Goal: Information Seeking & Learning: Find specific fact

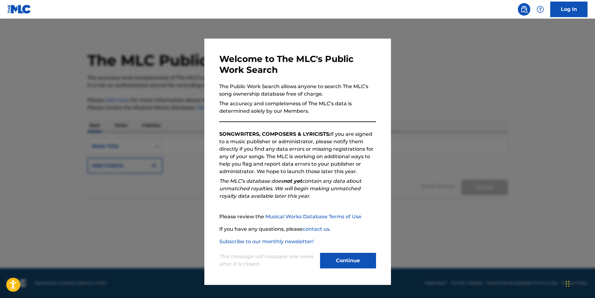
click at [357, 261] on button "Continue" at bounding box center [348, 260] width 56 height 16
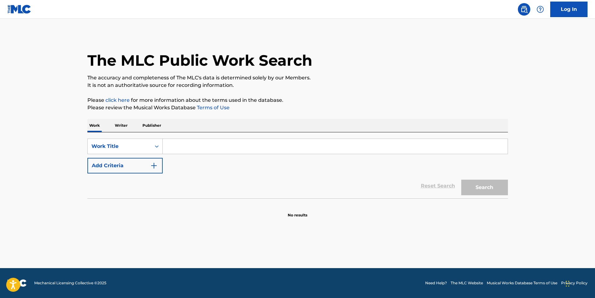
click at [191, 143] on input "Search Form" at bounding box center [335, 146] width 345 height 15
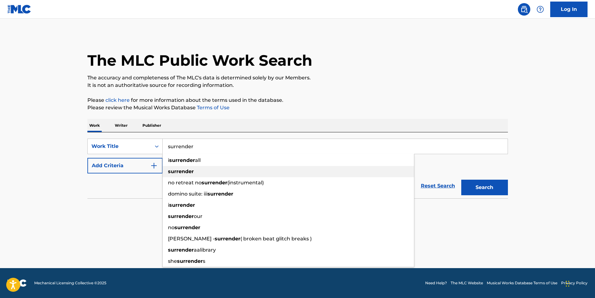
click at [191, 170] on strong "surrender" at bounding box center [181, 171] width 26 height 6
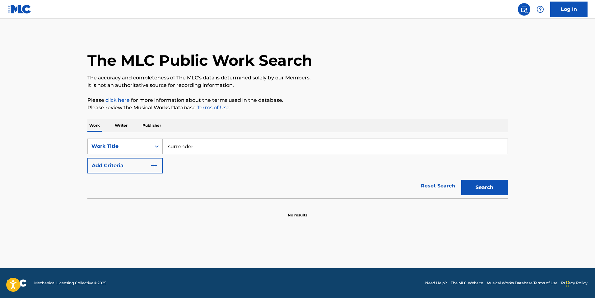
click at [491, 184] on button "Search" at bounding box center [484, 187] width 47 height 16
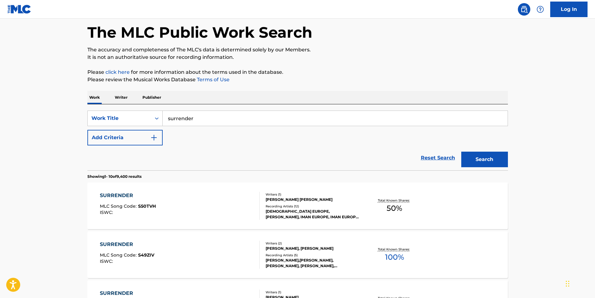
scroll to position [62, 0]
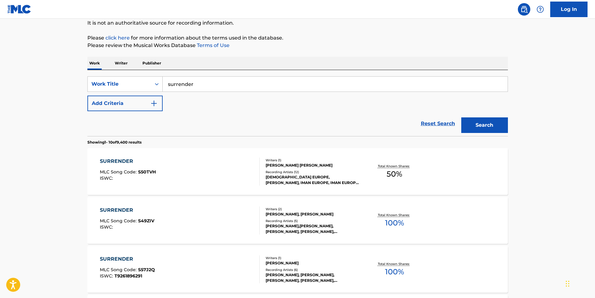
click at [229, 88] on input "surrender" at bounding box center [335, 83] width 345 height 15
click at [461, 117] on button "Search" at bounding box center [484, 125] width 47 height 16
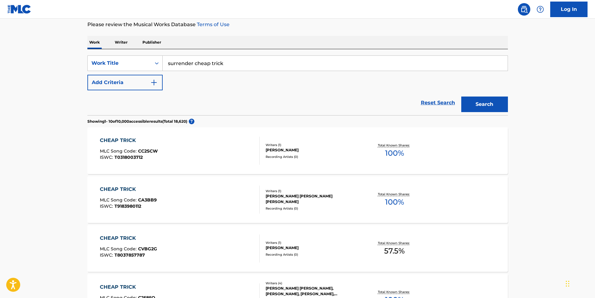
scroll to position [93, 0]
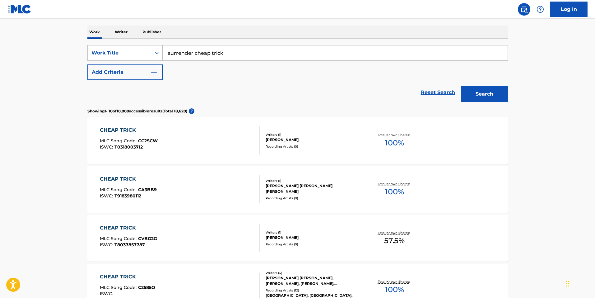
click at [247, 58] on input "surrender cheap trick" at bounding box center [335, 52] width 345 height 15
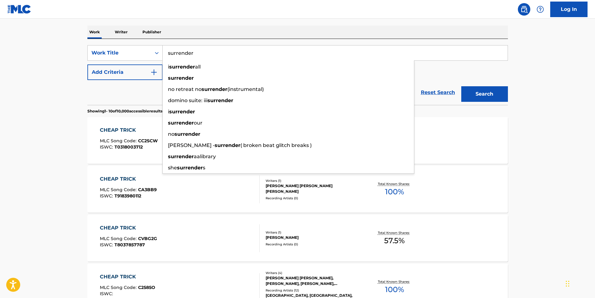
type input "surrender"
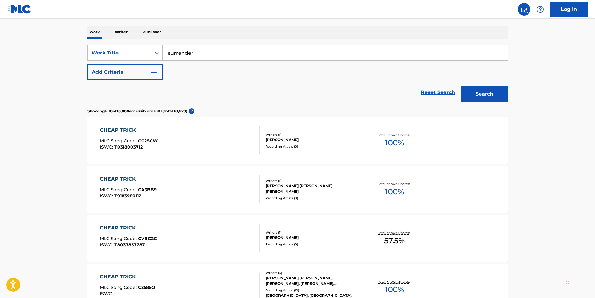
click at [123, 71] on button "Add Criteria" at bounding box center [124, 72] width 75 height 16
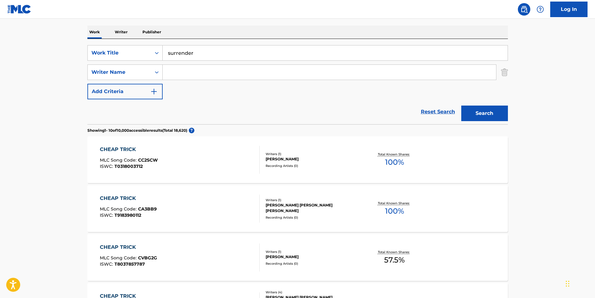
click at [204, 69] on input "Search Form" at bounding box center [329, 72] width 333 height 15
click at [42, 220] on main "The MLC Public Work Search The accuracy and completeness of The MLC's data is d…" at bounding box center [297, 291] width 595 height 732
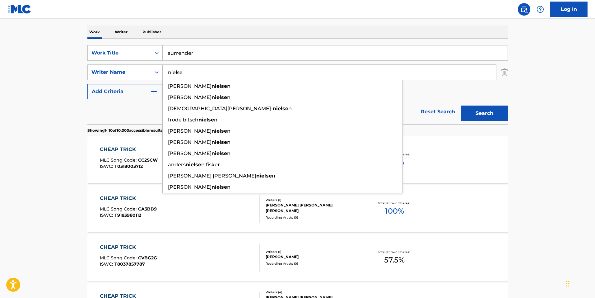
click at [196, 74] on input "nielse" at bounding box center [329, 72] width 333 height 15
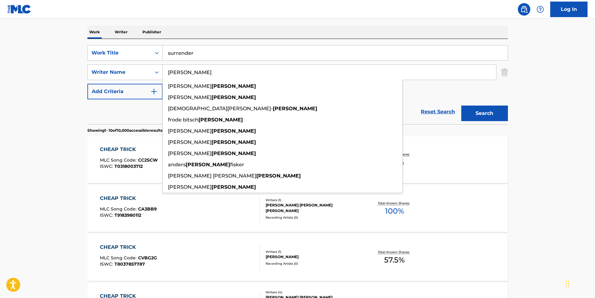
click at [166, 73] on input "[PERSON_NAME]" at bounding box center [329, 72] width 333 height 15
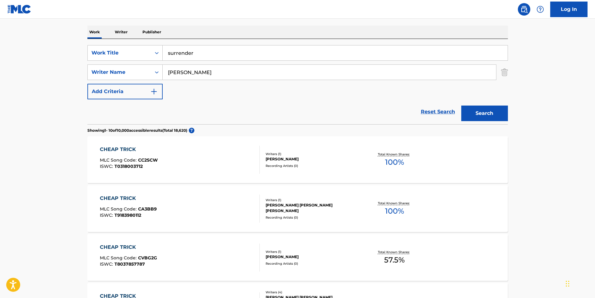
type input "[PERSON_NAME]"
drag, startPoint x: 203, startPoint y: 74, endPoint x: 151, endPoint y: 69, distance: 52.2
click at [151, 69] on div "SearchWithCriteria90565766-de3f-4eff-bdb1-8a334afc3c74 Writer Name [PERSON_NAME]" at bounding box center [297, 72] width 420 height 16
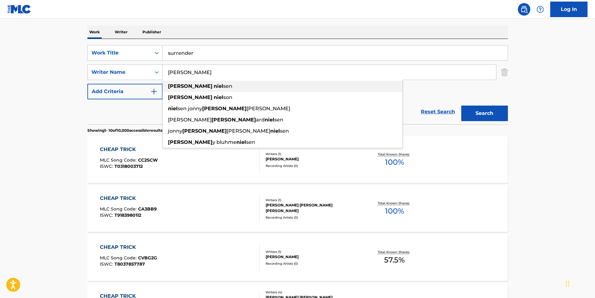
click at [219, 83] on div "[PERSON_NAME]" at bounding box center [283, 86] width 240 height 11
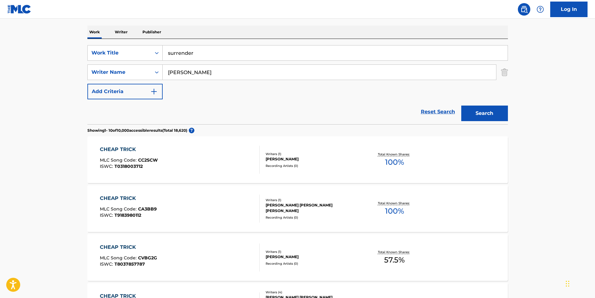
click at [500, 116] on button "Search" at bounding box center [484, 113] width 47 height 16
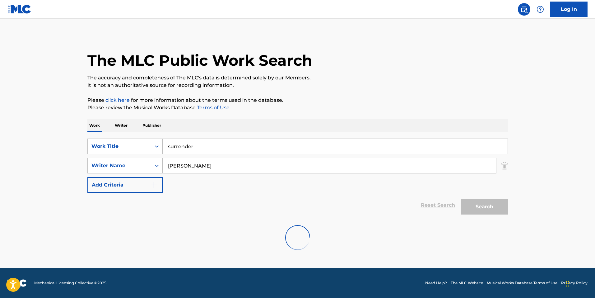
scroll to position [0, 0]
click at [224, 167] on input "[PERSON_NAME]" at bounding box center [329, 165] width 333 height 15
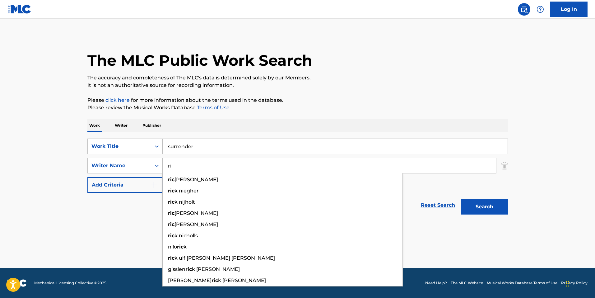
type input "r"
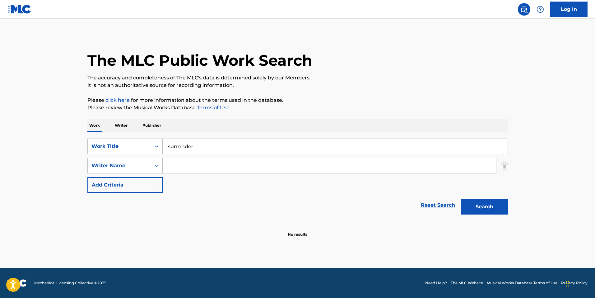
click at [476, 204] on button "Search" at bounding box center [484, 207] width 47 height 16
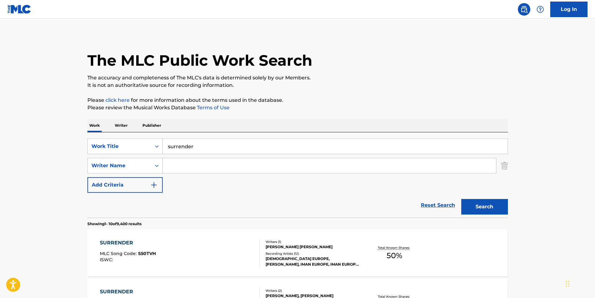
click at [501, 164] on img "Search Form" at bounding box center [504, 166] width 7 height 16
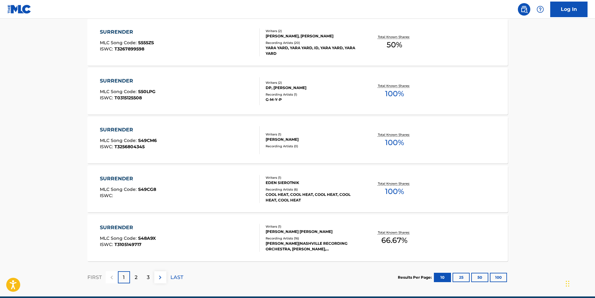
scroll to position [464, 0]
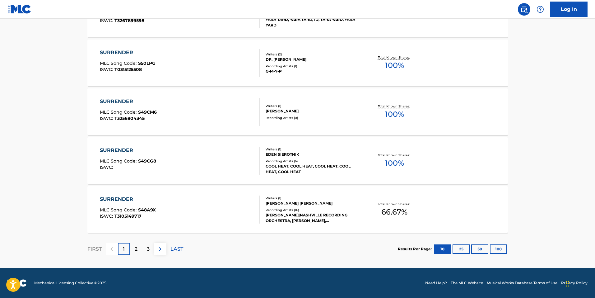
click at [159, 247] on img at bounding box center [159, 248] width 7 height 7
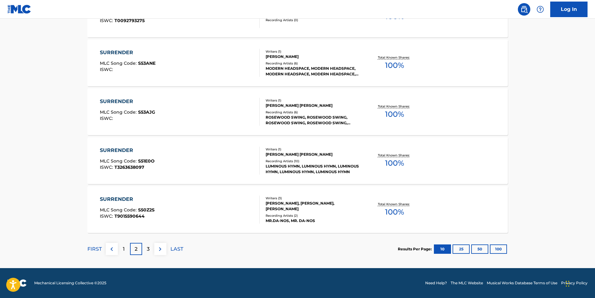
click at [161, 248] on img at bounding box center [159, 248] width 7 height 7
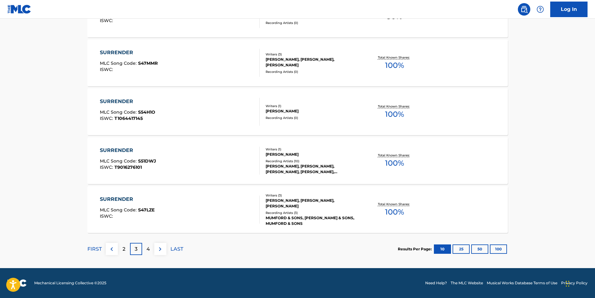
click at [159, 252] on img at bounding box center [159, 248] width 7 height 7
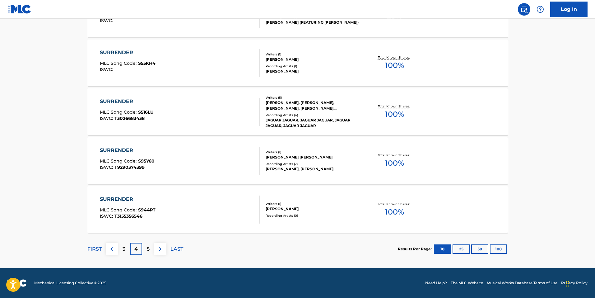
click at [161, 250] on img at bounding box center [159, 248] width 7 height 7
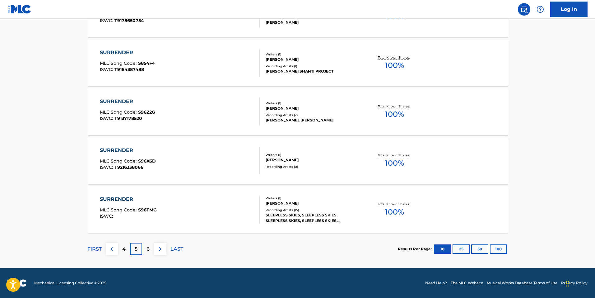
click at [163, 251] on img at bounding box center [159, 248] width 7 height 7
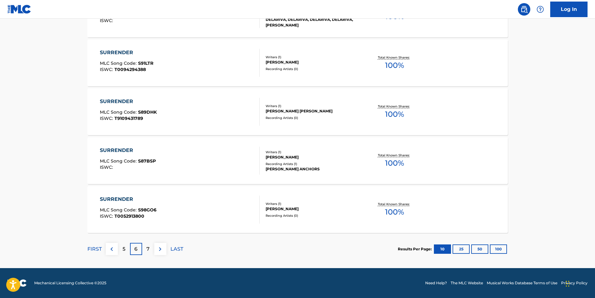
click at [100, 248] on p "FIRST" at bounding box center [94, 248] width 14 height 7
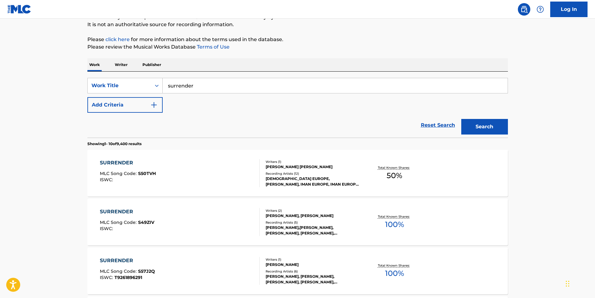
scroll to position [62, 0]
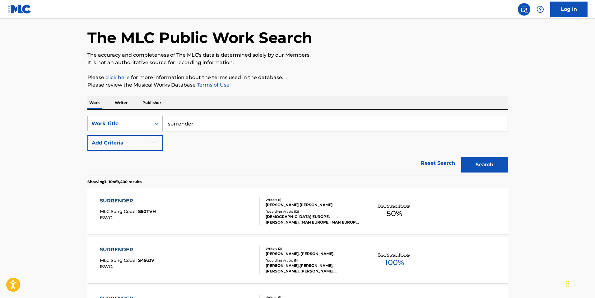
scroll to position [0, 0]
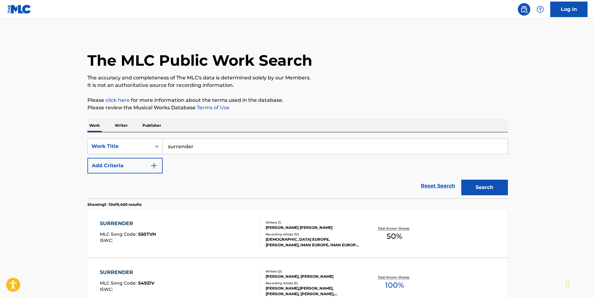
click at [210, 149] on input "surrender" at bounding box center [335, 146] width 345 height 15
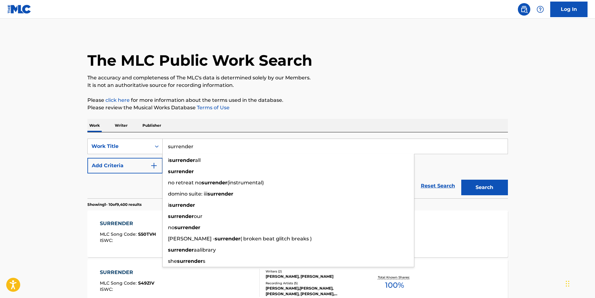
click at [211, 147] on input "surrender" at bounding box center [335, 146] width 345 height 15
click at [209, 147] on input "surrender" at bounding box center [335, 146] width 345 height 15
click at [208, 155] on div "i surrender all" at bounding box center [288, 160] width 251 height 11
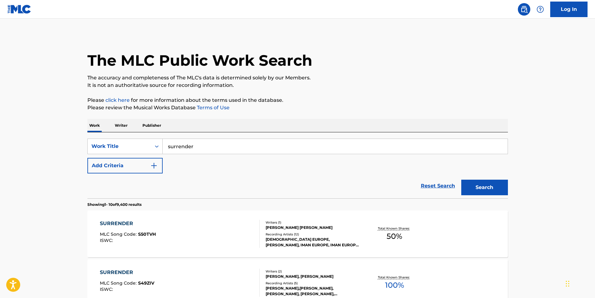
click at [227, 148] on input "surrender" at bounding box center [335, 146] width 345 height 15
drag, startPoint x: 226, startPoint y: 149, endPoint x: 115, endPoint y: 157, distance: 110.7
click at [117, 158] on div "SearchWithCriteriaeafad7cd-c328-4e06-8bcd-54287035fb3b Work Title surrender Add…" at bounding box center [297, 155] width 420 height 35
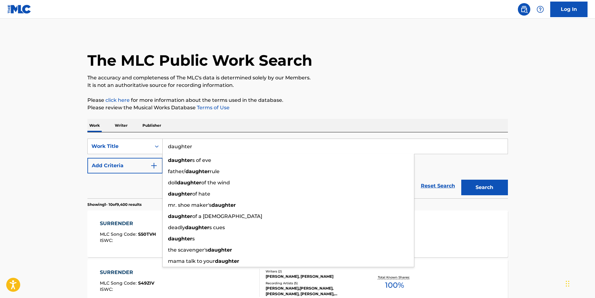
type input "daughter"
click at [500, 192] on button "Search" at bounding box center [484, 187] width 47 height 16
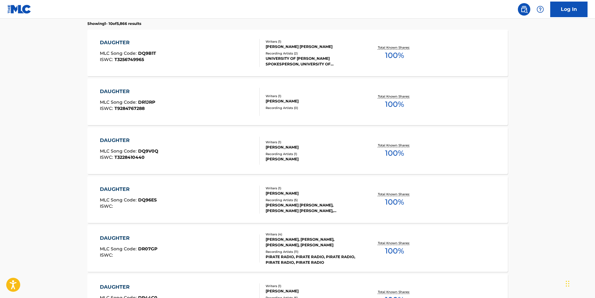
scroll to position [93, 0]
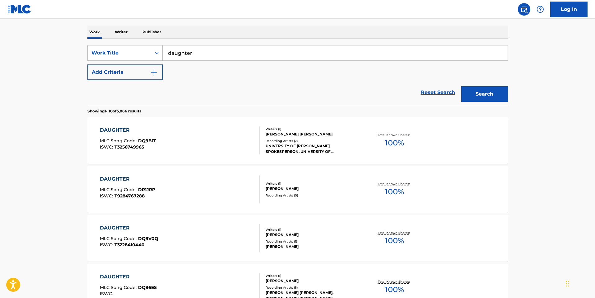
click at [106, 69] on button "Add Criteria" at bounding box center [124, 72] width 75 height 16
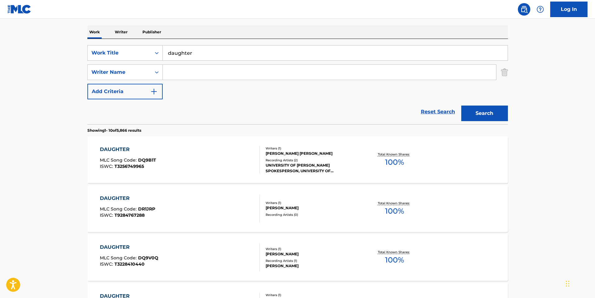
click at [111, 87] on button "Add Criteria" at bounding box center [124, 92] width 75 height 16
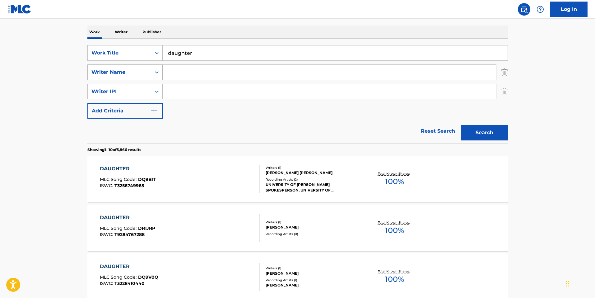
click at [154, 70] on icon "Search Form" at bounding box center [157, 72] width 6 height 6
click at [50, 88] on main "The MLC Public Work Search The accuracy and completeness of The MLC's data is d…" at bounding box center [297, 300] width 595 height 751
click at [506, 92] on img "Search Form" at bounding box center [504, 92] width 7 height 16
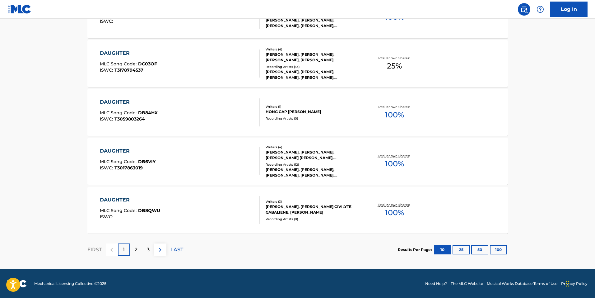
scroll to position [483, 0]
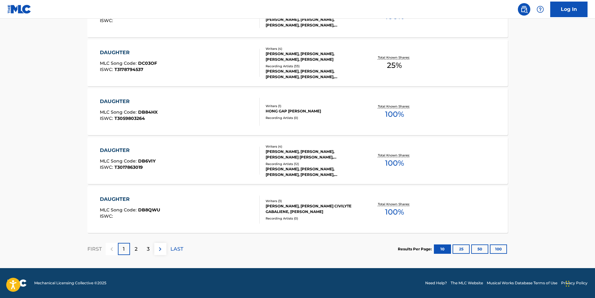
click at [163, 248] on img at bounding box center [159, 248] width 7 height 7
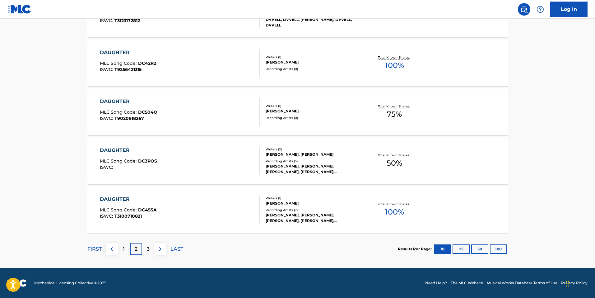
click at [164, 250] on img at bounding box center [159, 248] width 7 height 7
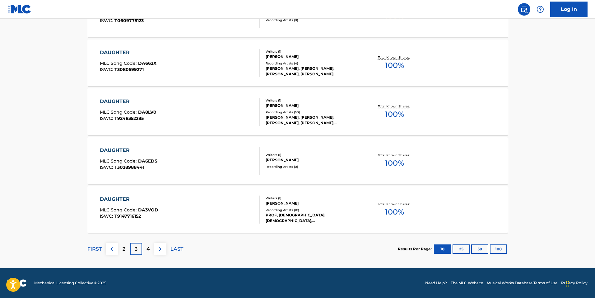
click at [111, 246] on img at bounding box center [111, 248] width 7 height 7
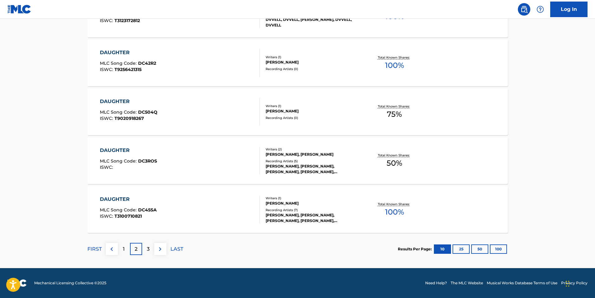
click at [113, 250] on img at bounding box center [111, 248] width 7 height 7
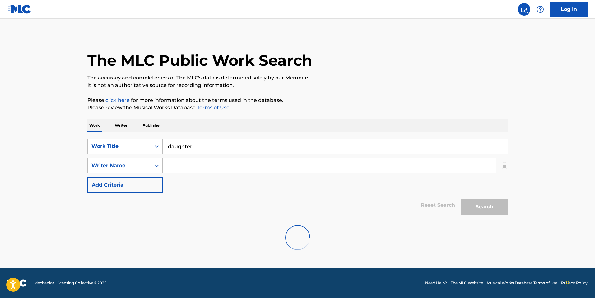
scroll to position [0, 0]
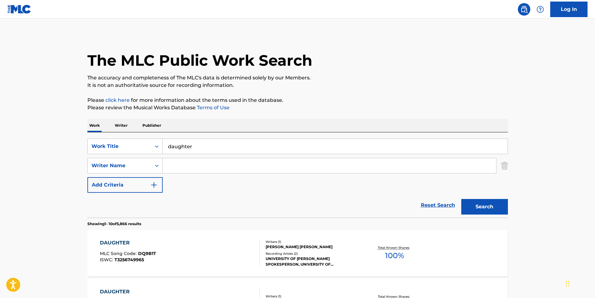
click at [217, 168] on input "Search Form" at bounding box center [329, 165] width 333 height 15
click at [157, 164] on icon "Search Form" at bounding box center [157, 165] width 6 height 6
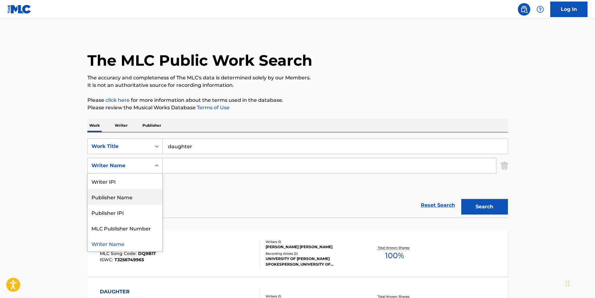
click at [144, 195] on div "Publisher Name" at bounding box center [125, 197] width 75 height 16
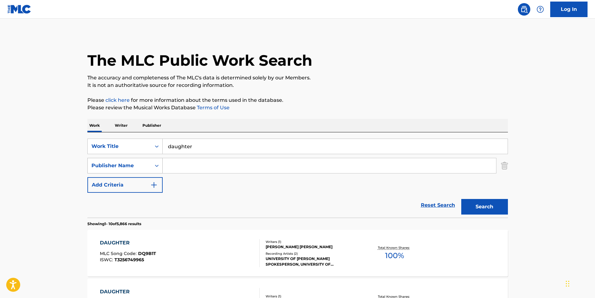
click at [147, 166] on div "Publisher Name" at bounding box center [119, 165] width 56 height 7
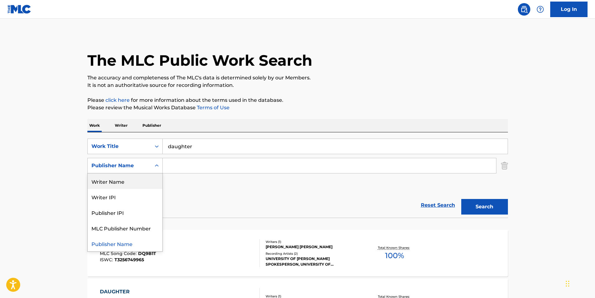
click at [138, 184] on div "Writer Name" at bounding box center [125, 181] width 75 height 16
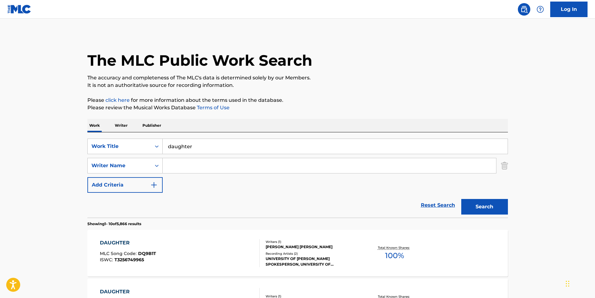
click at [196, 167] on input "Search Form" at bounding box center [329, 165] width 333 height 15
click at [492, 201] on button "Search" at bounding box center [484, 207] width 47 height 16
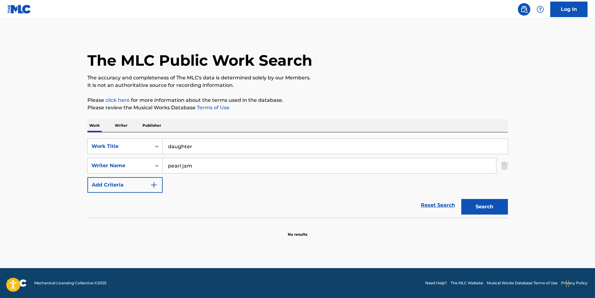
click at [212, 165] on input "pearl jam" at bounding box center [329, 165] width 333 height 15
click at [25, 202] on main "The MLC Public Work Search The accuracy and completeness of The MLC's data is d…" at bounding box center [297, 143] width 595 height 249
drag, startPoint x: 215, startPoint y: 171, endPoint x: 148, endPoint y: 167, distance: 67.0
click at [148, 167] on div "SearchWithCriteriafbb640e3-285e-4591-a46a-b83964cb86e4 Writer Name pearl jam ja…" at bounding box center [297, 166] width 420 height 16
click at [59, 241] on main "The MLC Public Work Search The accuracy and completeness of The MLC's data is d…" at bounding box center [297, 143] width 595 height 249
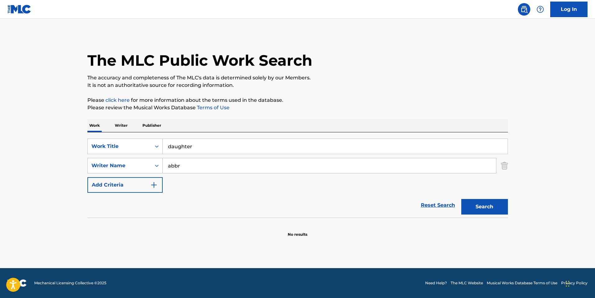
click at [201, 167] on input "abbr" at bounding box center [329, 165] width 333 height 15
click at [59, 208] on main "The MLC Public Work Search The accuracy and completeness of The MLC's data is d…" at bounding box center [297, 143] width 595 height 249
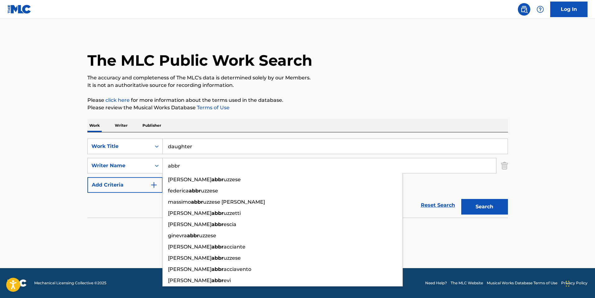
click at [191, 165] on input "abbr" at bounding box center [329, 165] width 333 height 15
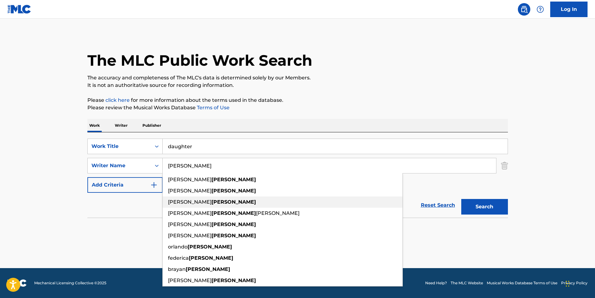
click at [227, 203] on div "[PERSON_NAME]" at bounding box center [283, 201] width 240 height 11
type input "[PERSON_NAME]"
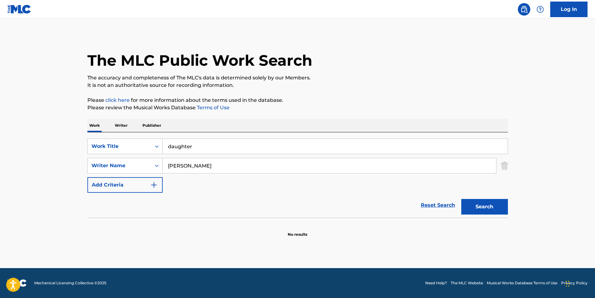
click at [489, 209] on button "Search" at bounding box center [484, 207] width 47 height 16
click at [508, 165] on div "The MLC Public Work Search The accuracy and completeness of The MLC's data is d…" at bounding box center [297, 135] width 435 height 203
click at [505, 164] on img "Search Form" at bounding box center [504, 166] width 7 height 16
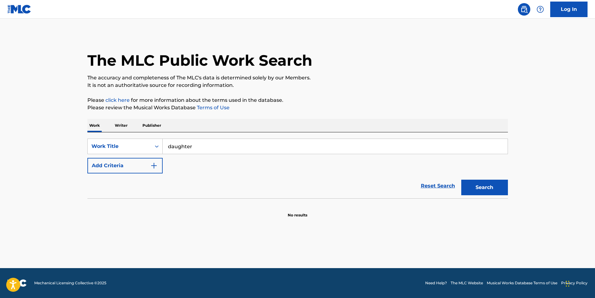
click at [49, 192] on main "The MLC Public Work Search The accuracy and completeness of The MLC's data is d…" at bounding box center [297, 143] width 595 height 249
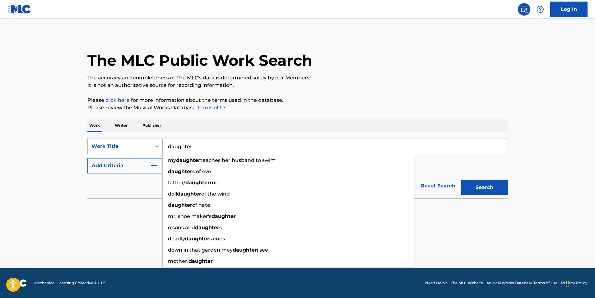
drag, startPoint x: 216, startPoint y: 145, endPoint x: 153, endPoint y: 150, distance: 63.3
click at [153, 150] on div "SearchWithCriteriaeafad7cd-c328-4e06-8bcd-54287035fb3b Work Title daughter my d…" at bounding box center [297, 146] width 420 height 16
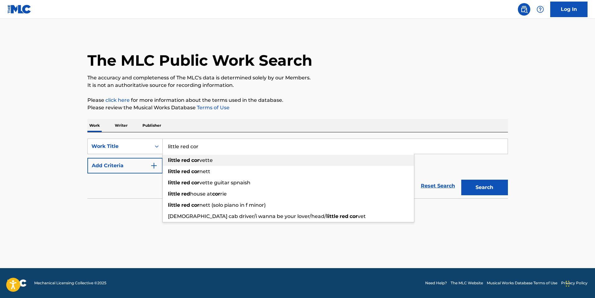
type input "little red cor"
click at [204, 164] on div "little red cor vette" at bounding box center [288, 160] width 251 height 11
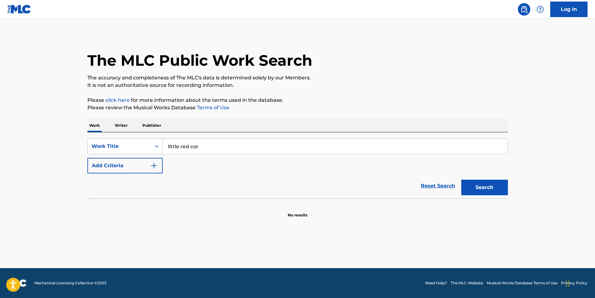
click at [494, 186] on button "Search" at bounding box center [484, 187] width 47 height 16
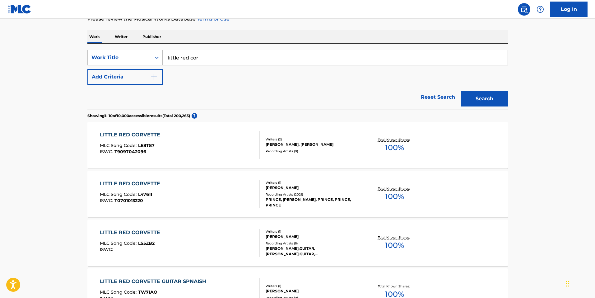
scroll to position [93, 0]
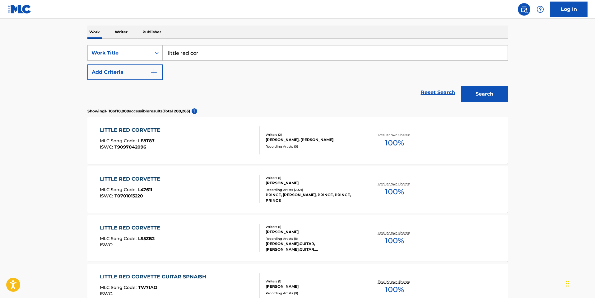
click at [150, 177] on div "LITTLE RED CORVETTE" at bounding box center [131, 178] width 63 height 7
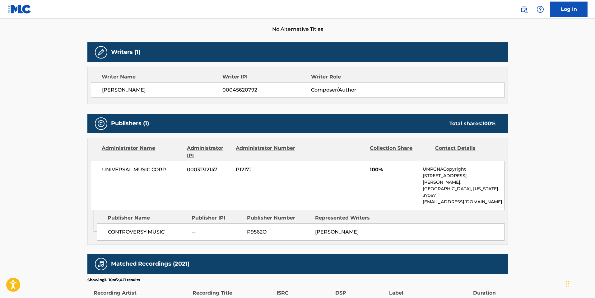
scroll to position [187, 0]
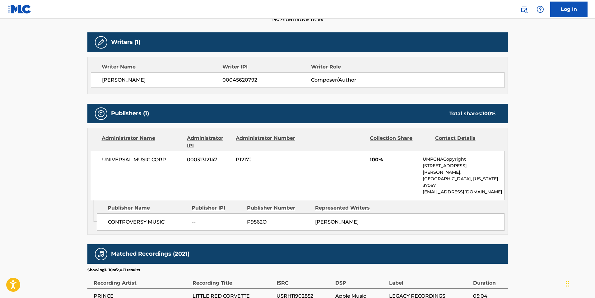
click at [224, 159] on span "00031312147" at bounding box center [209, 159] width 44 height 7
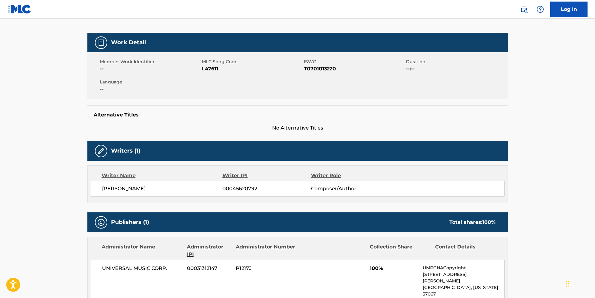
scroll to position [124, 0]
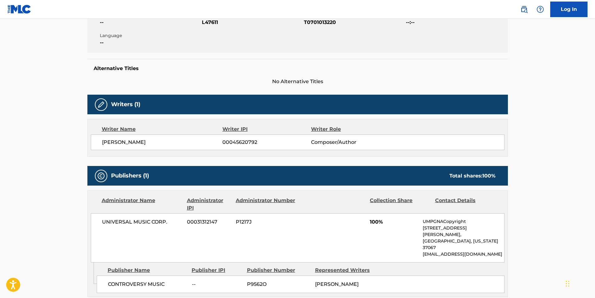
drag, startPoint x: 260, startPoint y: 141, endPoint x: 214, endPoint y: 147, distance: 46.1
click at [214, 147] on div "[PERSON_NAME] 00045620792 Composer/Author" at bounding box center [297, 142] width 413 height 16
copy div "00045620792"
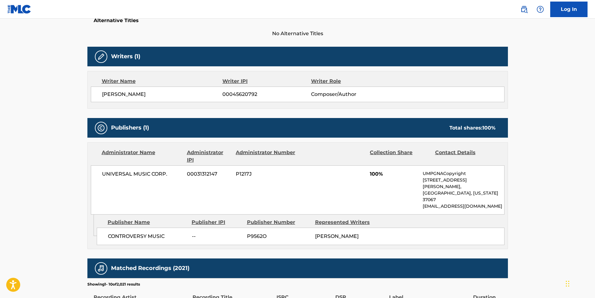
scroll to position [187, 0]
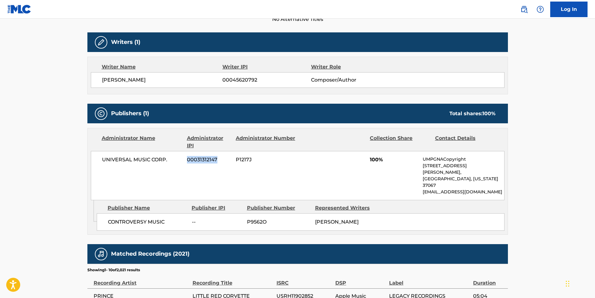
drag, startPoint x: 201, startPoint y: 158, endPoint x: 188, endPoint y: 157, distance: 12.8
click at [188, 157] on span "00031312147" at bounding box center [209, 159] width 44 height 7
copy span "00031312147"
click at [337, 136] on div at bounding box center [333, 141] width 64 height 15
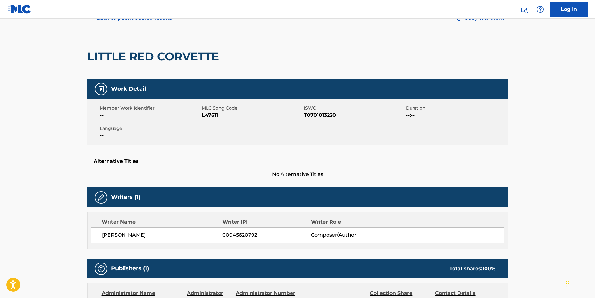
scroll to position [0, 0]
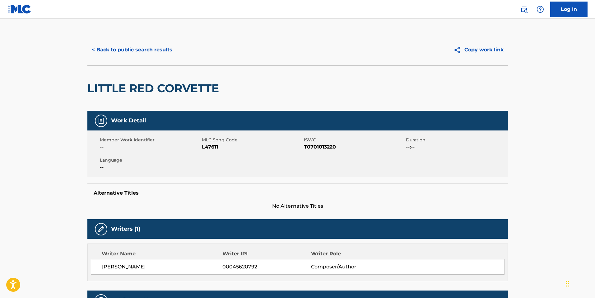
click at [122, 51] on button "< Back to public search results" at bounding box center [131, 50] width 89 height 16
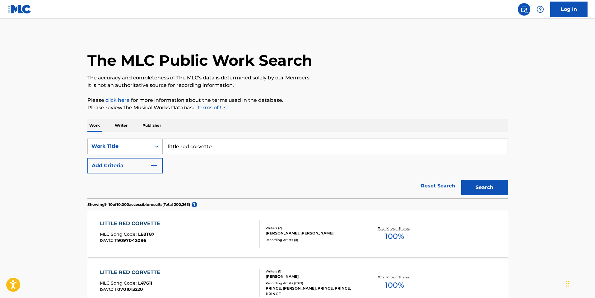
scroll to position [93, 0]
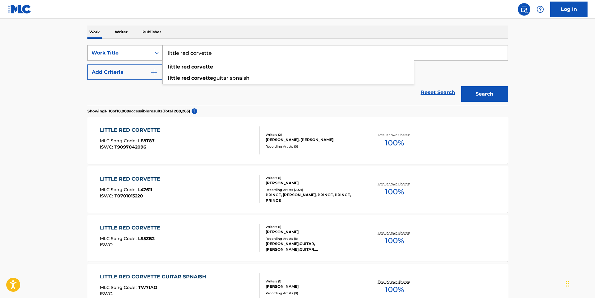
drag, startPoint x: 240, startPoint y: 52, endPoint x: 154, endPoint y: 59, distance: 86.8
click at [154, 59] on div "SearchWithCriteriaeafad7cd-c328-4e06-8bcd-54287035fb3b Work Title little red [P…" at bounding box center [297, 53] width 420 height 16
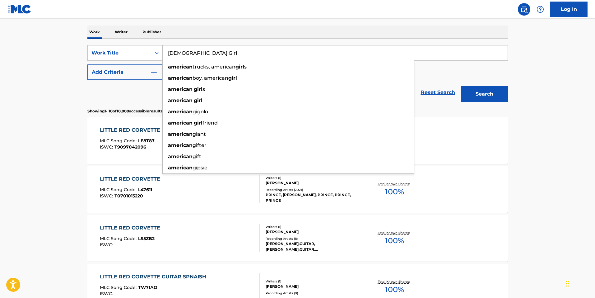
type input "[DEMOGRAPHIC_DATA] Girl"
click at [492, 90] on button "Search" at bounding box center [484, 94] width 47 height 16
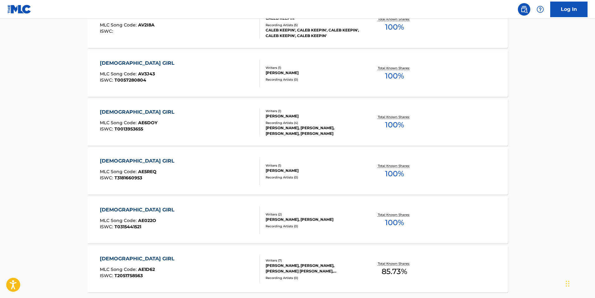
scroll to position [464, 0]
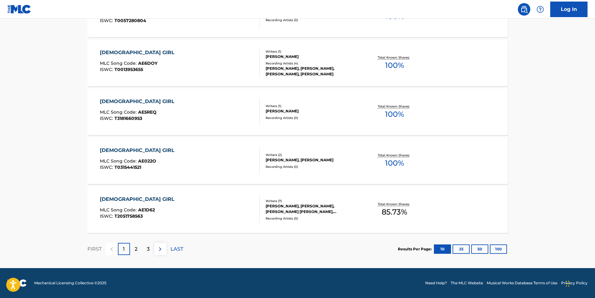
click at [137, 251] on p "2" at bounding box center [136, 248] width 3 height 7
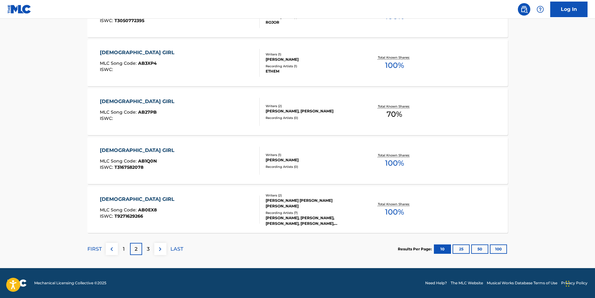
click at [146, 252] on div "3" at bounding box center [148, 248] width 12 height 12
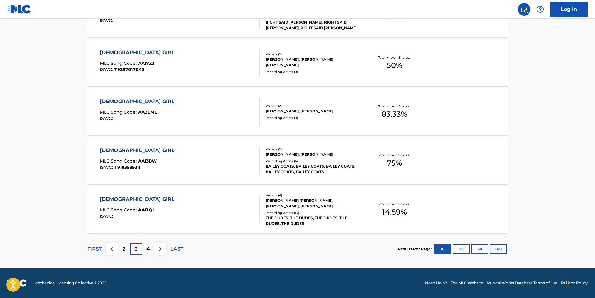
click at [113, 249] on img at bounding box center [111, 248] width 7 height 7
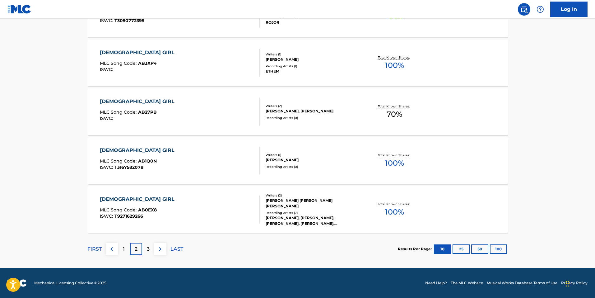
click at [123, 250] on p "1" at bounding box center [124, 248] width 2 height 7
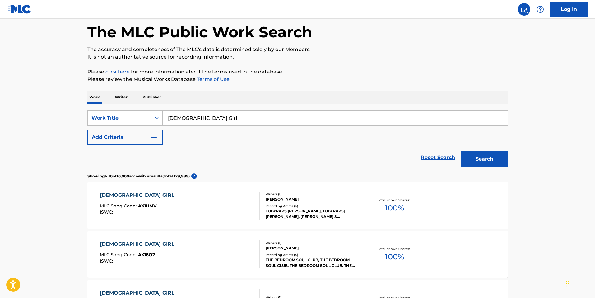
scroll to position [0, 0]
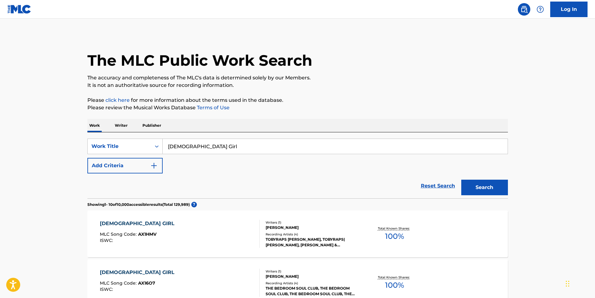
click at [145, 167] on button "Add Criteria" at bounding box center [124, 166] width 75 height 16
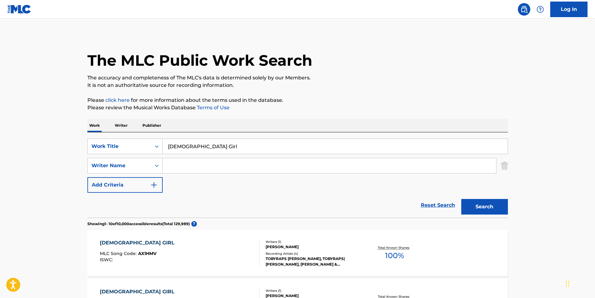
click at [180, 167] on input "Search Form" at bounding box center [329, 165] width 333 height 15
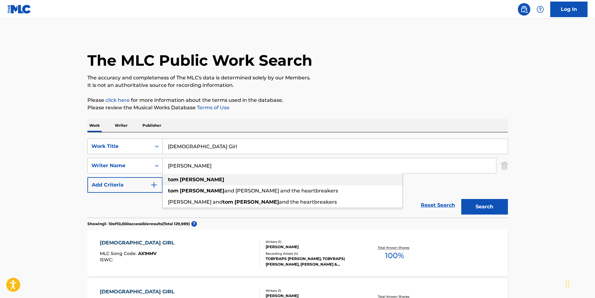
click at [325, 179] on div "[PERSON_NAME]" at bounding box center [283, 179] width 240 height 11
type input "[PERSON_NAME]"
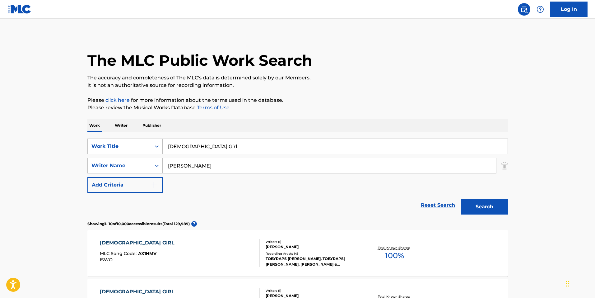
click at [498, 208] on button "Search" at bounding box center [484, 207] width 47 height 16
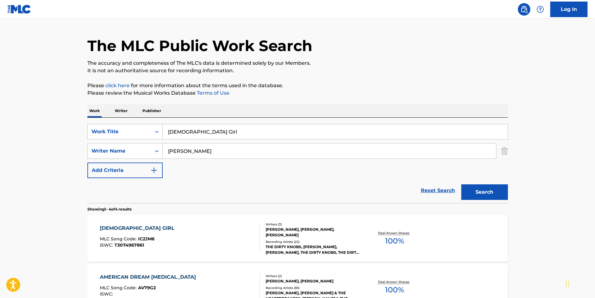
scroll to position [1, 0]
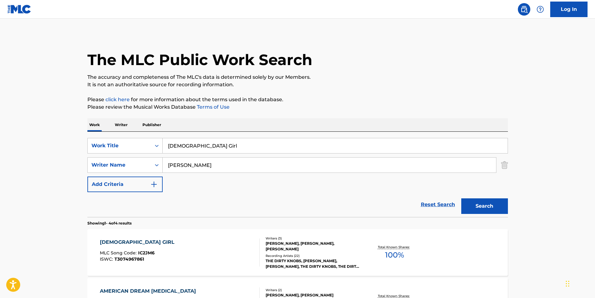
drag, startPoint x: 63, startPoint y: 194, endPoint x: 74, endPoint y: 191, distance: 10.9
click at [63, 194] on main "The MLC Public Work Search The accuracy and completeness of The MLC's data is d…" at bounding box center [297, 236] width 595 height 436
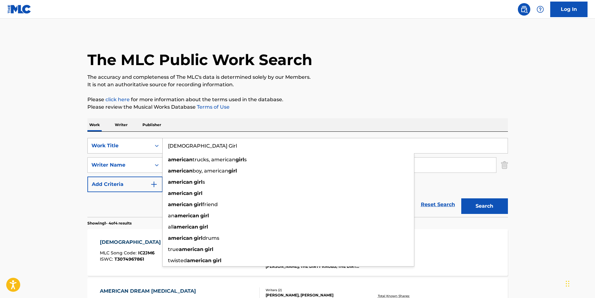
drag, startPoint x: 222, startPoint y: 150, endPoint x: 151, endPoint y: 145, distance: 71.1
click at [155, 147] on div "SearchWithCriteriaeafad7cd-c328-4e06-8bcd-54287035fb3b Work Title American Girl…" at bounding box center [297, 146] width 420 height 16
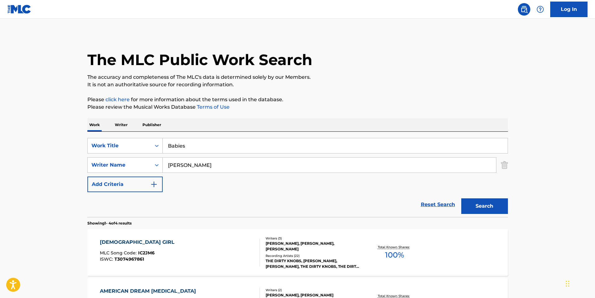
type input "Babies"
drag, startPoint x: 208, startPoint y: 160, endPoint x: 156, endPoint y: 158, distance: 51.3
click at [156, 158] on div "SearchWithCriteria90565766-de3f-4eff-bdb1-8a334afc3c74 Writer Name [PERSON_NAME]" at bounding box center [297, 165] width 420 height 16
type input "="
click at [505, 167] on img "Search Form" at bounding box center [504, 165] width 7 height 16
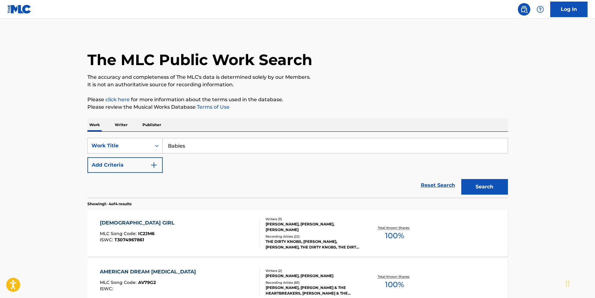
click at [481, 182] on button "Search" at bounding box center [484, 187] width 47 height 16
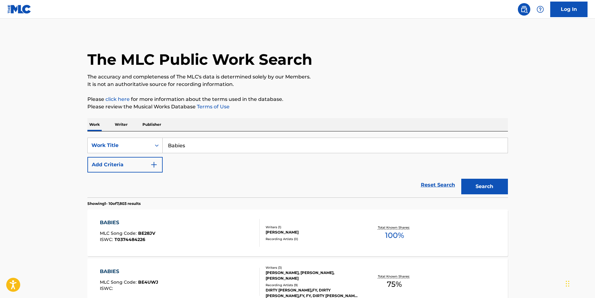
scroll to position [0, 0]
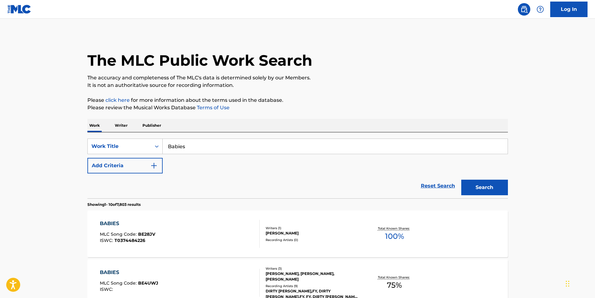
click at [123, 168] on button "Add Criteria" at bounding box center [124, 166] width 75 height 16
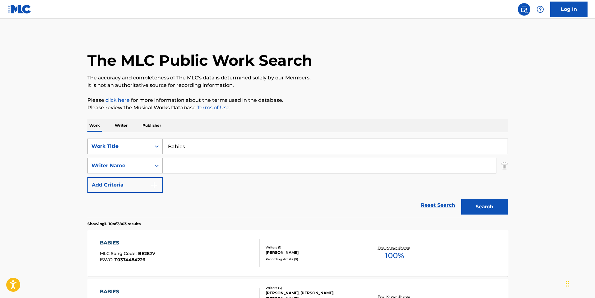
click at [194, 168] on input "Search Form" at bounding box center [329, 165] width 333 height 15
click at [152, 164] on div "Search Form" at bounding box center [156, 165] width 11 height 11
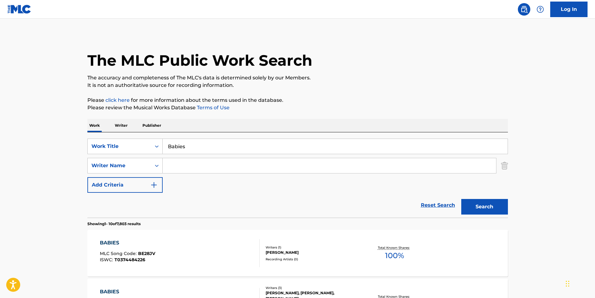
drag, startPoint x: 49, startPoint y: 162, endPoint x: 57, endPoint y: 162, distance: 7.8
click at [189, 160] on input "Search Form" at bounding box center [329, 165] width 333 height 15
type input "a"
click at [217, 180] on div "[PERSON_NAME]" at bounding box center [283, 179] width 240 height 11
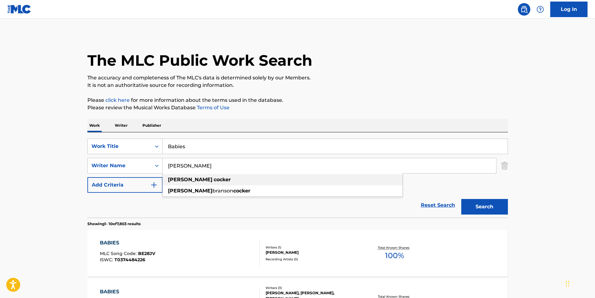
type input "[PERSON_NAME]"
click at [488, 213] on button "Search" at bounding box center [484, 207] width 47 height 16
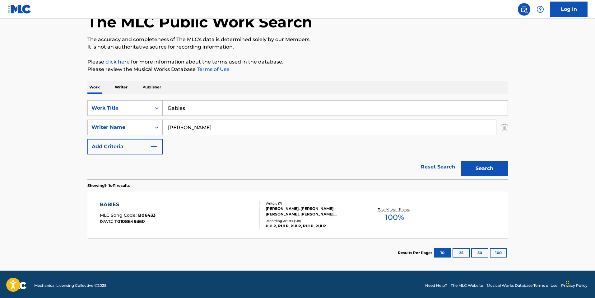
scroll to position [41, 0]
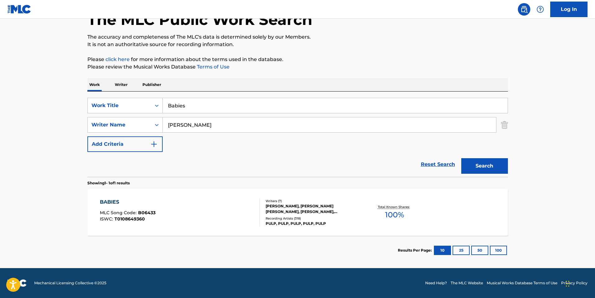
click at [199, 203] on div "BABIES MLC Song Code : B06433 ISWC : T0108649360" at bounding box center [180, 212] width 160 height 28
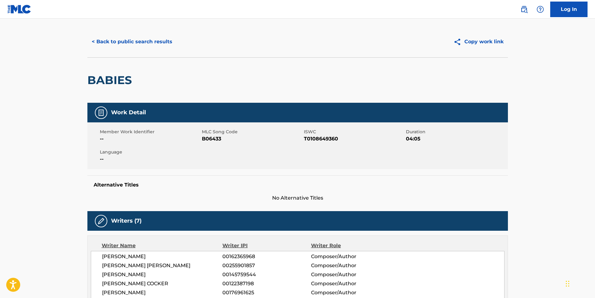
scroll to position [93, 0]
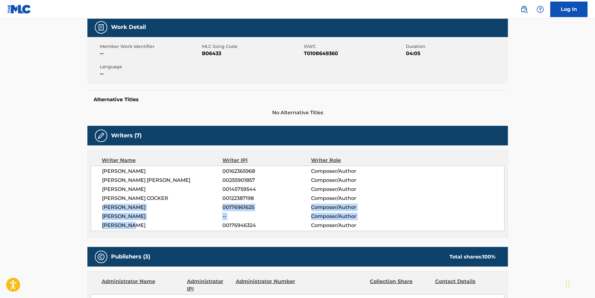
drag, startPoint x: 136, startPoint y: 225, endPoint x: 142, endPoint y: 221, distance: 7.0
click at [109, 212] on div "[PERSON_NAME] 00162365968 Composer/Author [PERSON_NAME] [PERSON_NAME] 002559018…" at bounding box center [297, 197] width 413 height 65
click at [151, 214] on span "[PERSON_NAME]" at bounding box center [162, 215] width 121 height 7
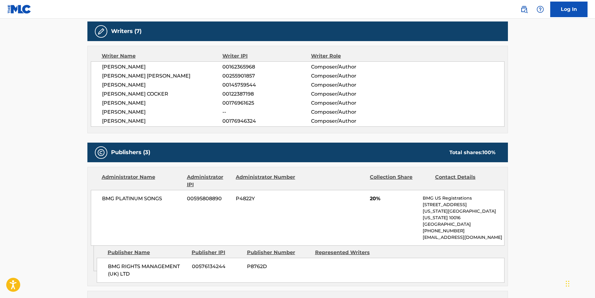
scroll to position [187, 0]
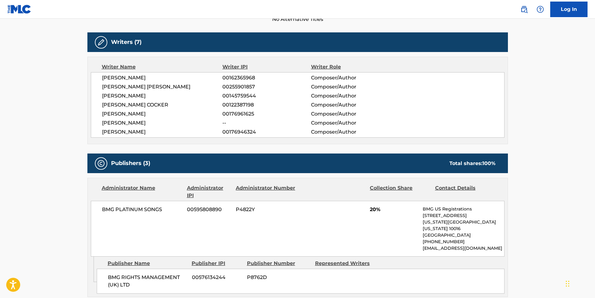
drag, startPoint x: 172, startPoint y: 106, endPoint x: 100, endPoint y: 106, distance: 72.4
click at [99, 105] on div "[PERSON_NAME] 00162365968 Composer/Author [PERSON_NAME] [PERSON_NAME] 002559018…" at bounding box center [297, 104] width 413 height 65
copy span "[PERSON_NAME] COCKER"
drag, startPoint x: 150, startPoint y: 95, endPoint x: 100, endPoint y: 95, distance: 49.4
click at [100, 95] on div "[PERSON_NAME] 00162365968 Composer/Author [PERSON_NAME] [PERSON_NAME] 002559018…" at bounding box center [297, 104] width 413 height 65
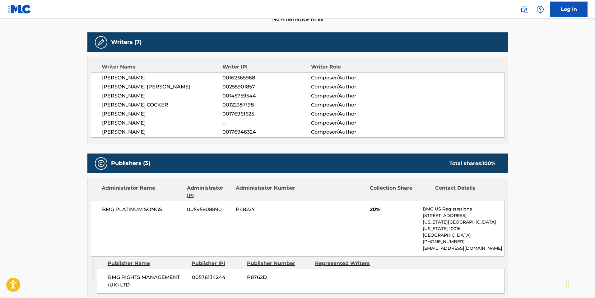
copy span "[PERSON_NAME]"
drag, startPoint x: 152, startPoint y: 74, endPoint x: 103, endPoint y: 78, distance: 49.6
click at [103, 78] on div "[PERSON_NAME] 00162365968 Composer/Author [PERSON_NAME] [PERSON_NAME] 002559018…" at bounding box center [297, 104] width 413 height 65
copy span "[PERSON_NAME]"
drag, startPoint x: 163, startPoint y: 111, endPoint x: 95, endPoint y: 114, distance: 68.2
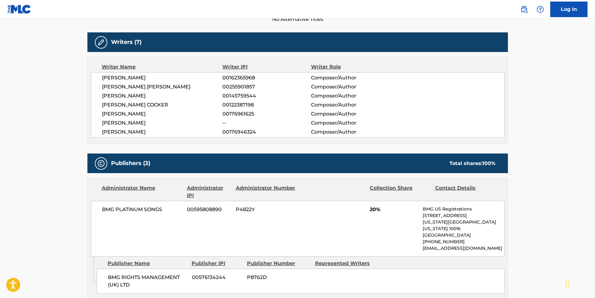
click at [95, 114] on div "[PERSON_NAME] 00162365968 Composer/Author [PERSON_NAME] [PERSON_NAME] 002559018…" at bounding box center [297, 104] width 413 height 65
copy span "[PERSON_NAME]"
drag, startPoint x: 169, startPoint y: 86, endPoint x: 100, endPoint y: 87, distance: 69.0
click at [100, 87] on div "[PERSON_NAME] 00162365968 Composer/Author [PERSON_NAME] [PERSON_NAME] 002559018…" at bounding box center [297, 104] width 413 height 65
copy span "[PERSON_NAME] [PERSON_NAME]"
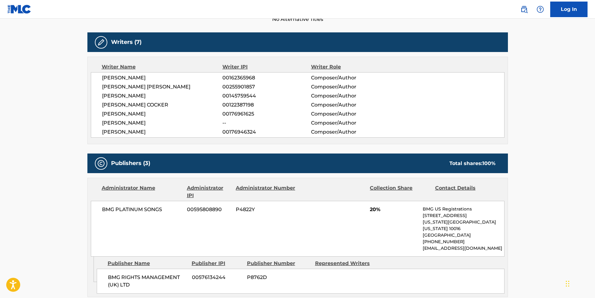
click at [135, 132] on span "[PERSON_NAME]" at bounding box center [162, 131] width 121 height 7
drag, startPoint x: 136, startPoint y: 132, endPoint x: 99, endPoint y: 133, distance: 37.3
click at [99, 133] on div "[PERSON_NAME] 00162365968 Composer/Author [PERSON_NAME] [PERSON_NAME] 002559018…" at bounding box center [297, 104] width 413 height 65
copy span "[PERSON_NAME]"
drag, startPoint x: 163, startPoint y: 209, endPoint x: 99, endPoint y: 215, distance: 64.3
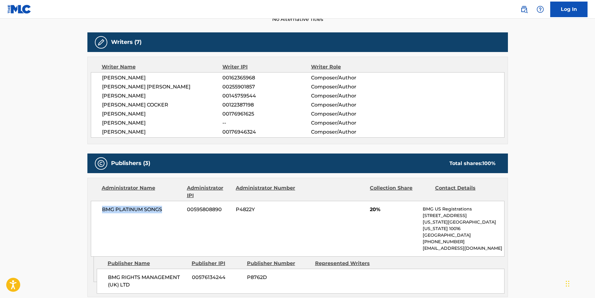
click at [99, 215] on div "BMG PLATINUM SONGS 00595808890 P4822Y 20% BMG US Registrations [STREET_ADDRESS]…" at bounding box center [297, 229] width 413 height 56
copy span "BMG PLATINUM SONGS"
drag, startPoint x: 222, startPoint y: 209, endPoint x: 188, endPoint y: 213, distance: 34.2
click at [187, 213] on span "00595808890" at bounding box center [209, 208] width 44 height 7
copy span "00595808890"
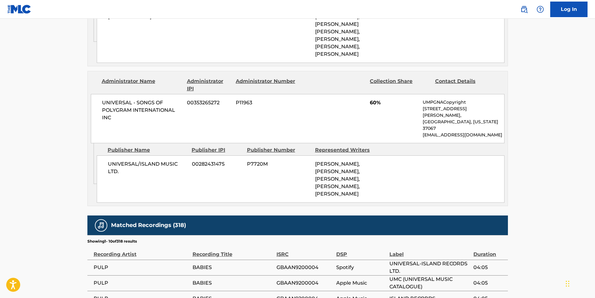
scroll to position [529, 0]
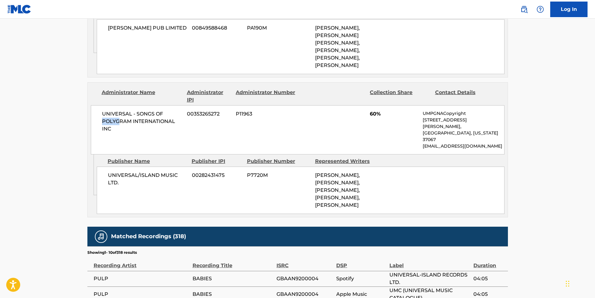
drag, startPoint x: 115, startPoint y: 117, endPoint x: 103, endPoint y: 116, distance: 12.4
click at [103, 116] on span "UNIVERSAL - SONGS OF POLYGRAM INTERNATIONAL INC" at bounding box center [142, 121] width 81 height 22
click at [118, 123] on span "UNIVERSAL - SONGS OF POLYGRAM INTERNATIONAL INC" at bounding box center [142, 121] width 81 height 22
drag, startPoint x: 113, startPoint y: 120, endPoint x: 102, endPoint y: 109, distance: 16.3
click at [102, 110] on span "UNIVERSAL - SONGS OF POLYGRAM INTERNATIONAL INC" at bounding box center [142, 121] width 81 height 22
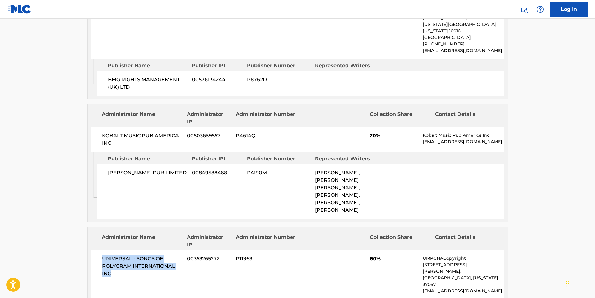
scroll to position [373, 0]
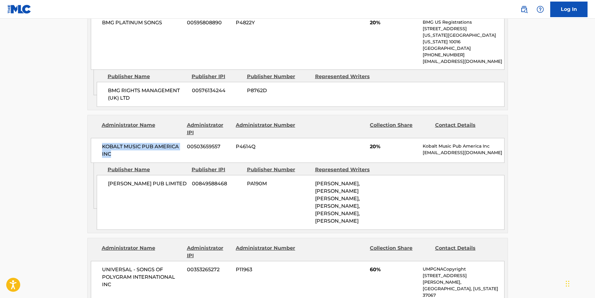
drag, startPoint x: 118, startPoint y: 148, endPoint x: 97, endPoint y: 132, distance: 25.7
click at [97, 138] on div "KOBALT MUSIC PUB AMERICA INC 00503659557 P4614Q 20% Kobalt Music Pub America In…" at bounding box center [297, 150] width 413 height 25
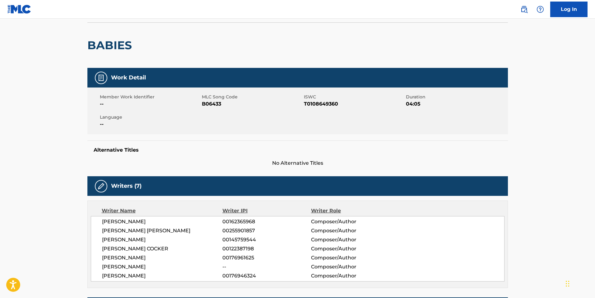
scroll to position [0, 0]
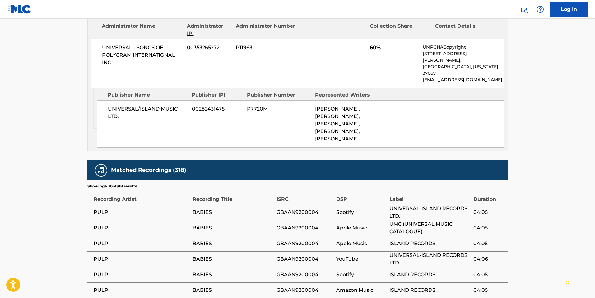
scroll to position [707, 0]
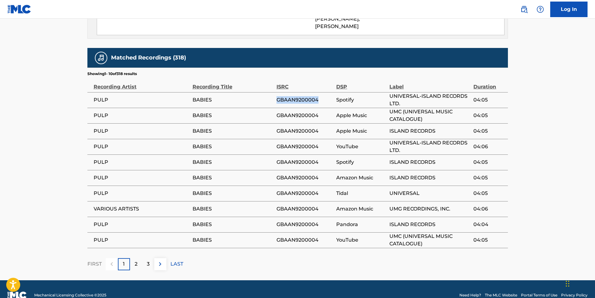
drag, startPoint x: 318, startPoint y: 85, endPoint x: 278, endPoint y: 89, distance: 40.3
click at [278, 96] on span "GBAAN9200004" at bounding box center [304, 99] width 57 height 7
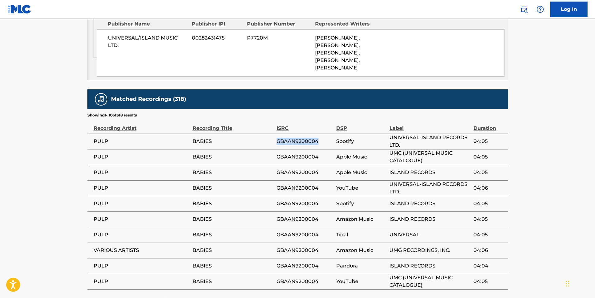
scroll to position [614, 0]
